Goal: Find specific page/section

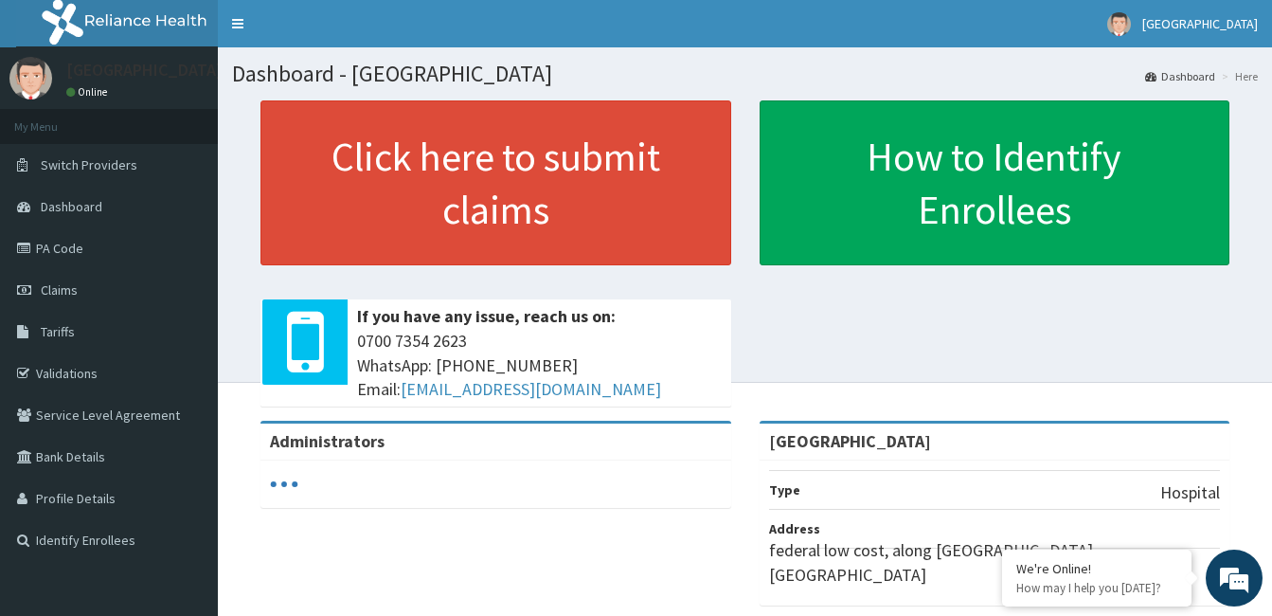
click at [75, 200] on span "Dashboard" at bounding box center [72, 206] width 62 height 17
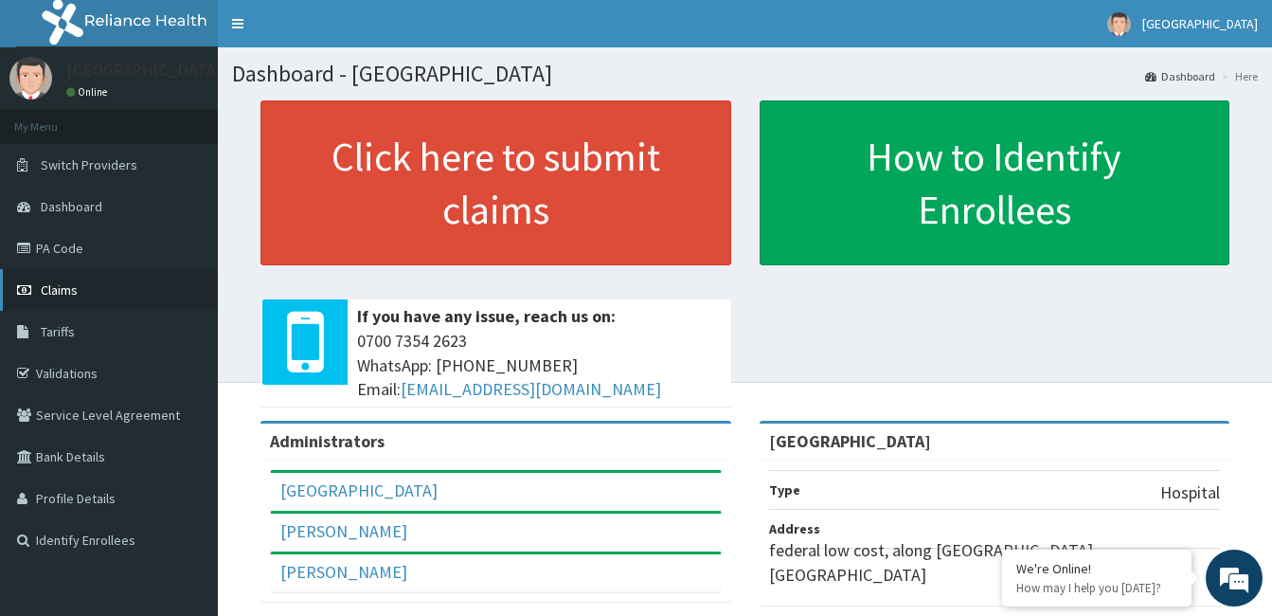
click at [66, 286] on span "Claims" at bounding box center [59, 289] width 37 height 17
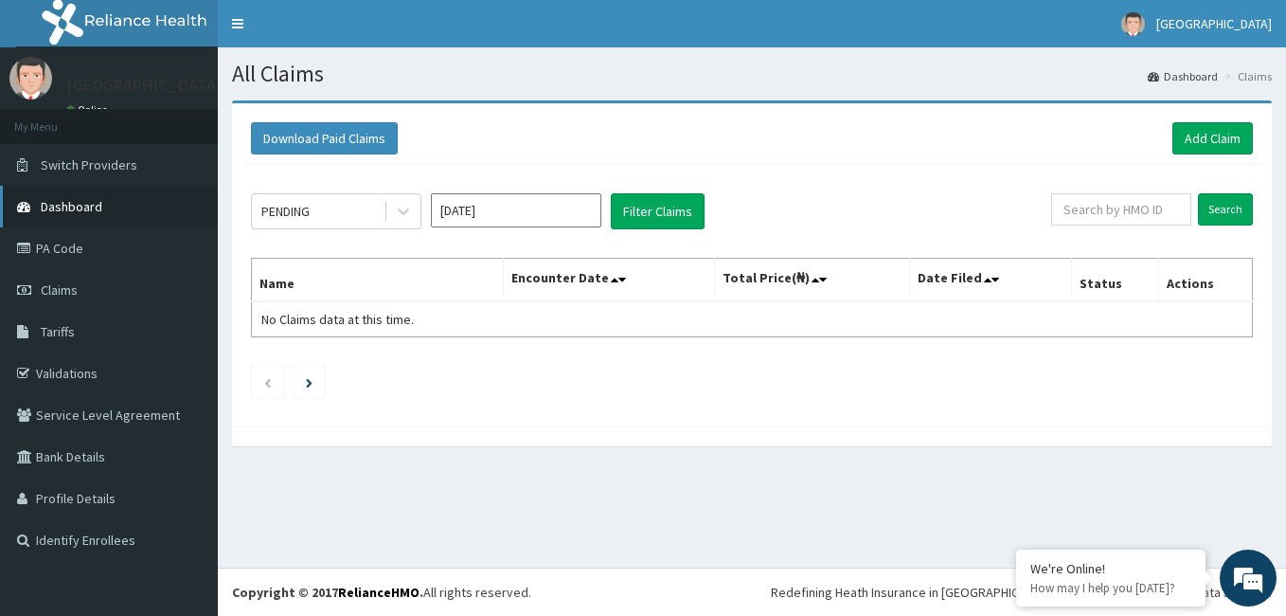
click at [60, 203] on span "Dashboard" at bounding box center [72, 206] width 62 height 17
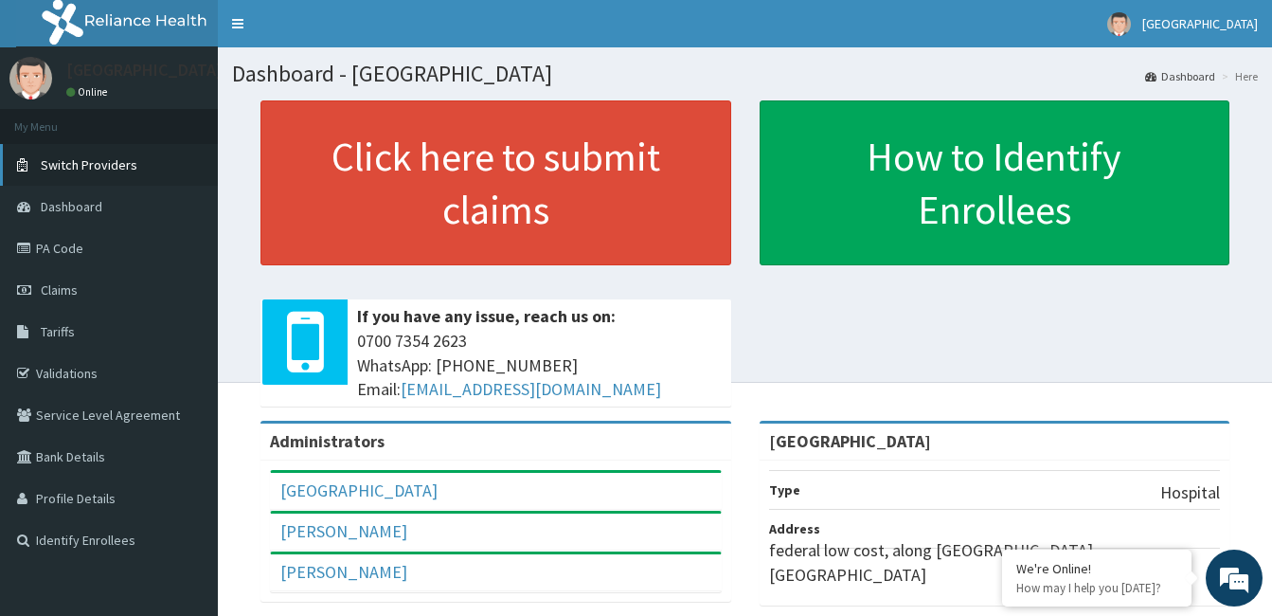
click at [108, 174] on link "Switch Providers" at bounding box center [109, 165] width 218 height 42
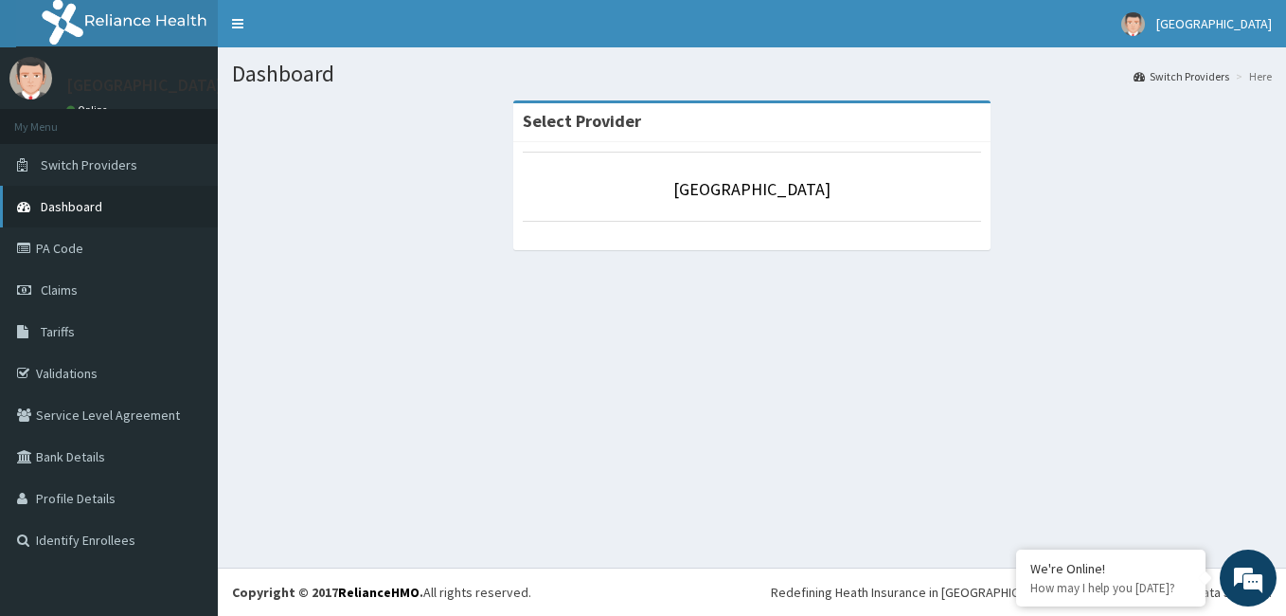
click at [85, 211] on span "Dashboard" at bounding box center [72, 206] width 62 height 17
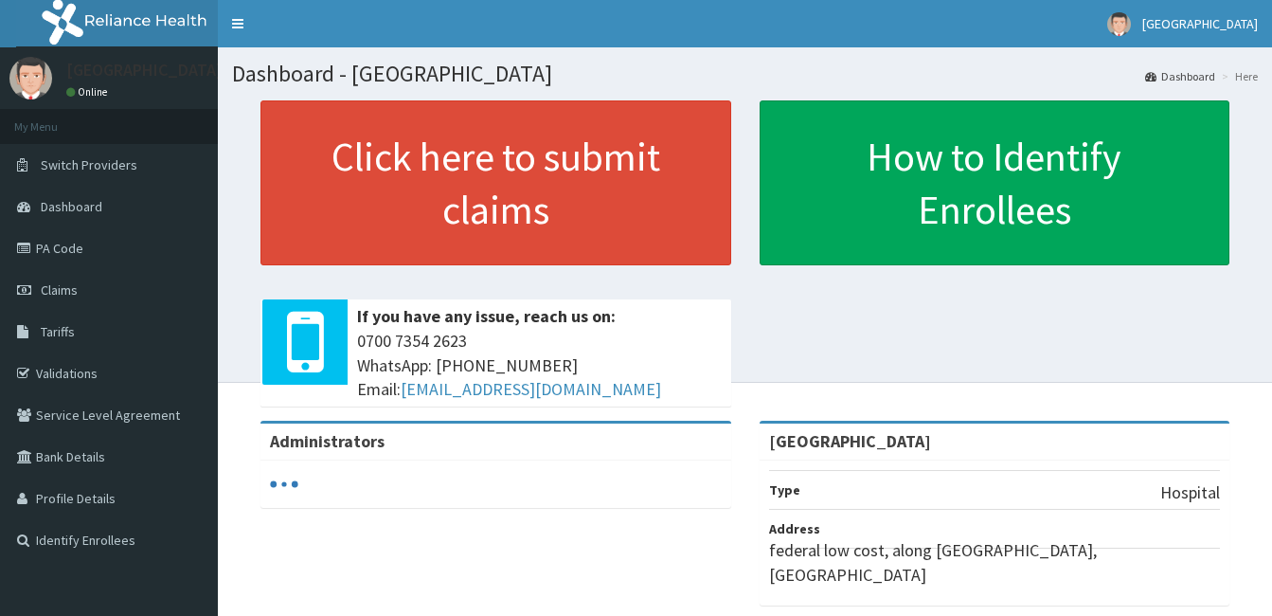
click at [67, 255] on link "PA Code" at bounding box center [109, 248] width 218 height 42
drag, startPoint x: 0, startPoint y: 0, endPoint x: 67, endPoint y: 255, distance: 263.5
click at [67, 255] on link "PA Code" at bounding box center [109, 248] width 218 height 42
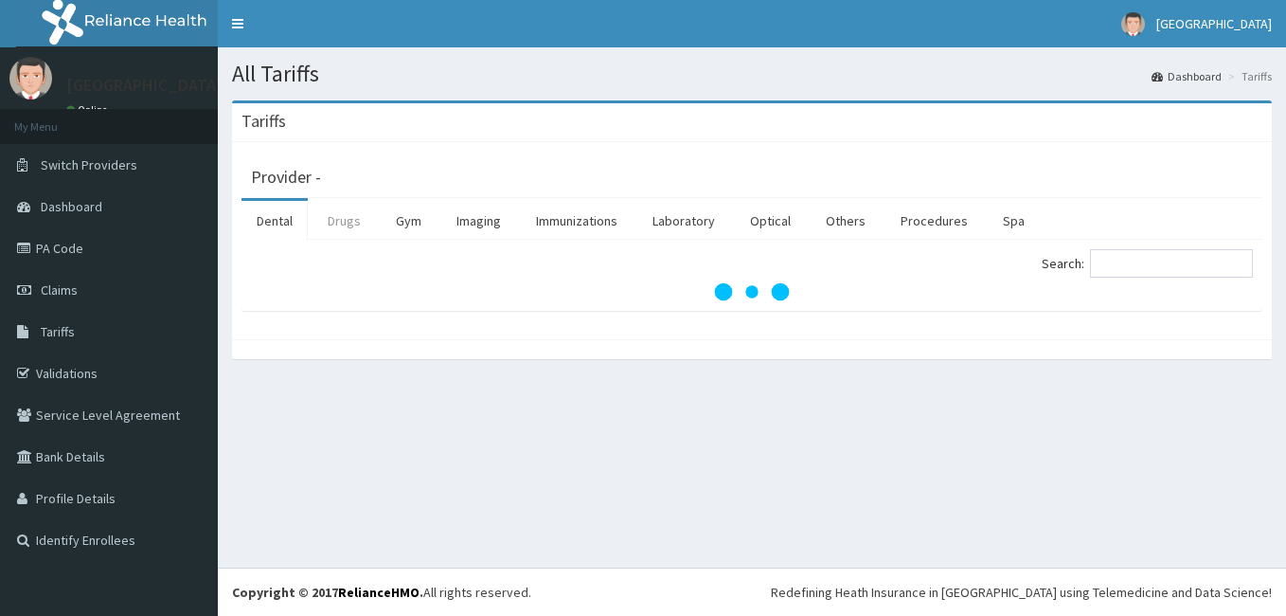
click at [357, 226] on link "Drugs" at bounding box center [344, 221] width 63 height 40
click at [1165, 269] on input "Search:" at bounding box center [1171, 263] width 163 height 28
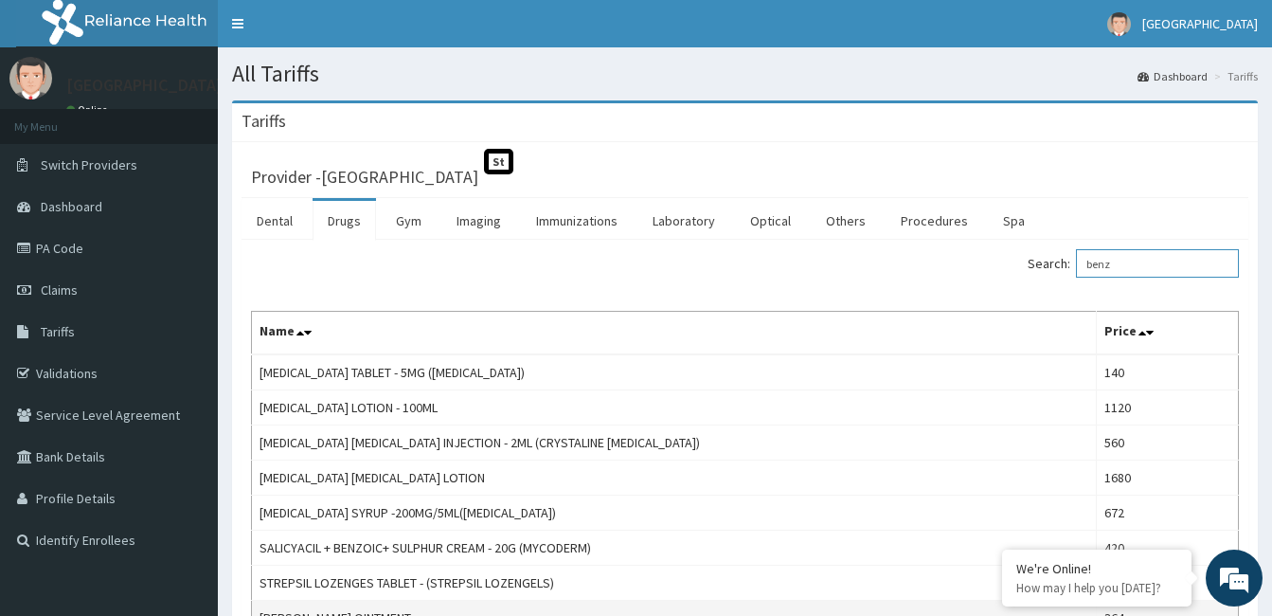
type input "benz"
